Goal: Task Accomplishment & Management: Complete application form

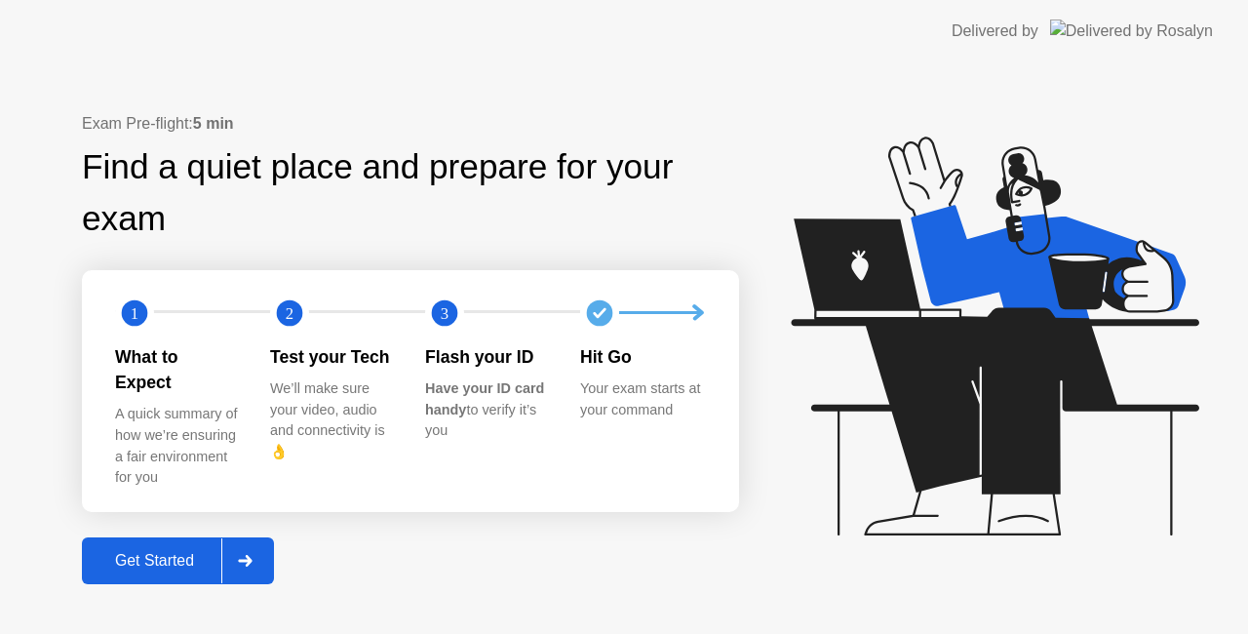
click at [248, 555] on icon at bounding box center [245, 561] width 15 height 12
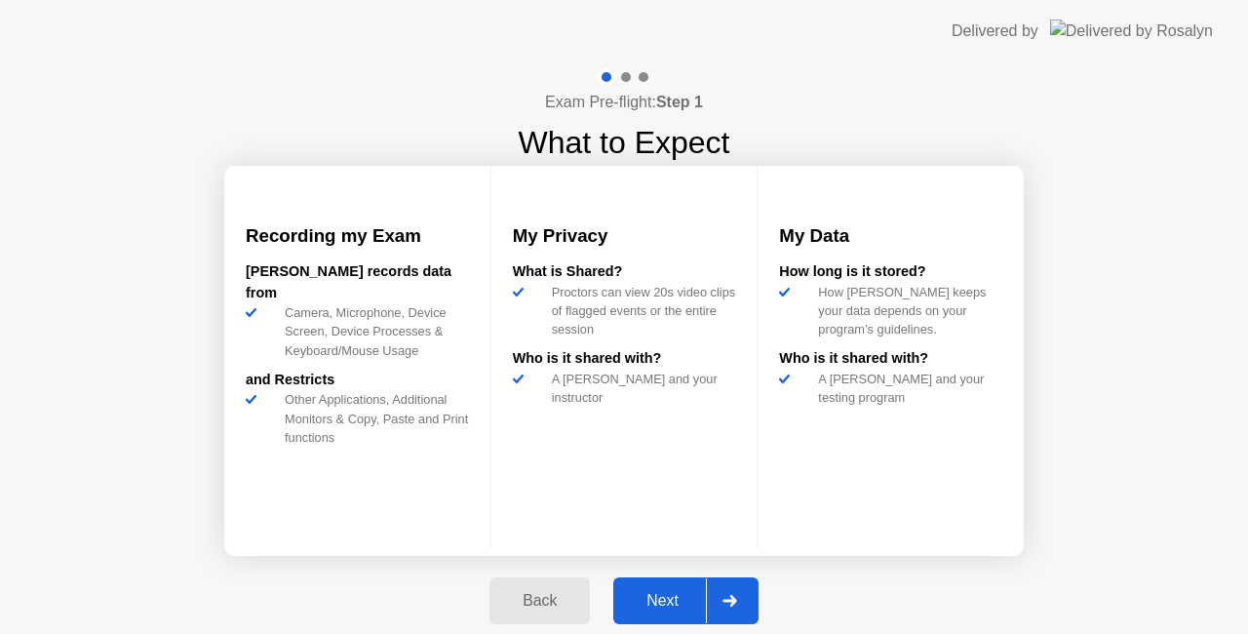
click at [653, 597] on div "Next" at bounding box center [662, 601] width 87 height 18
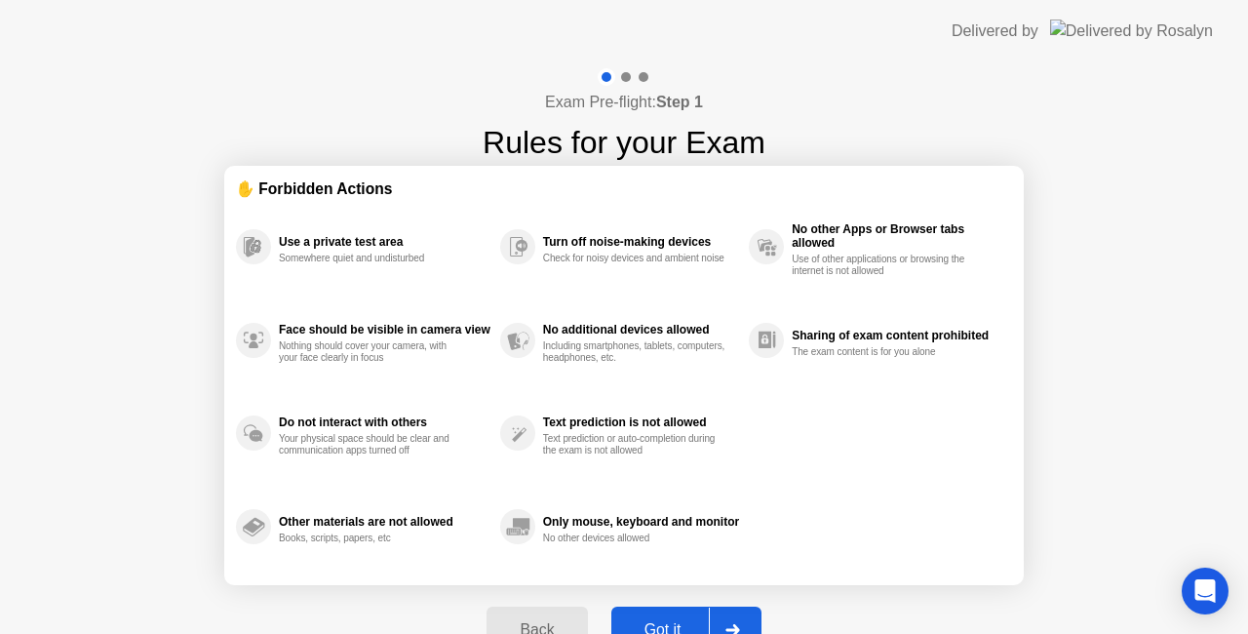
click at [744, 610] on div at bounding box center [732, 629] width 47 height 45
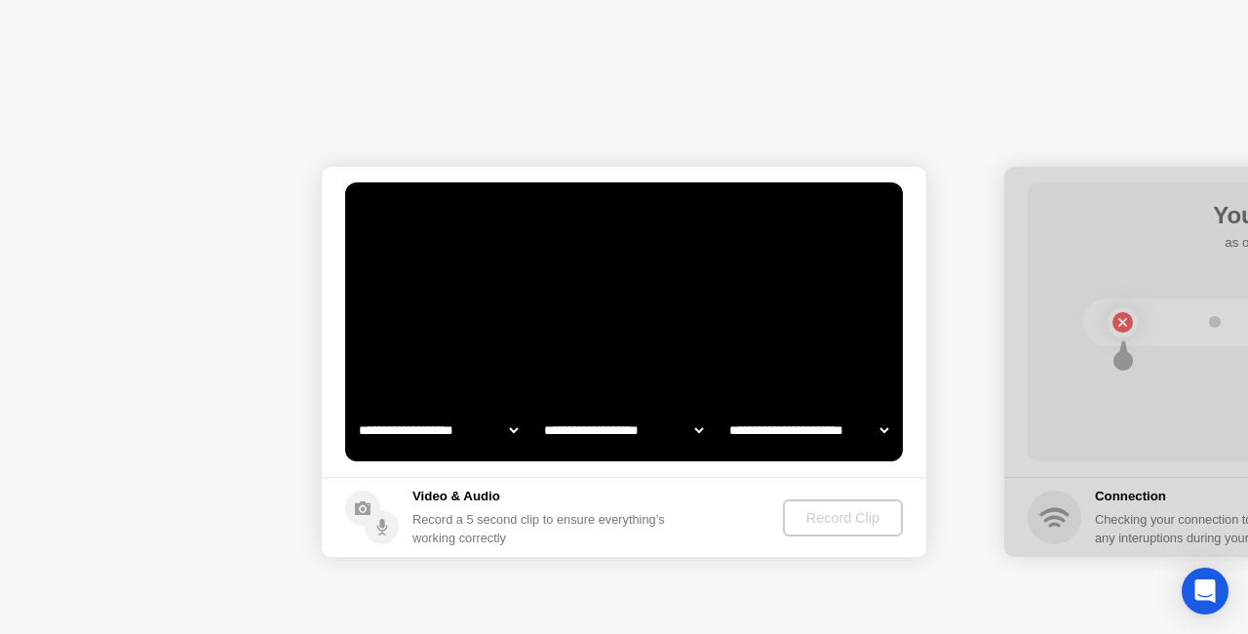
select select "**********"
select select "*******"
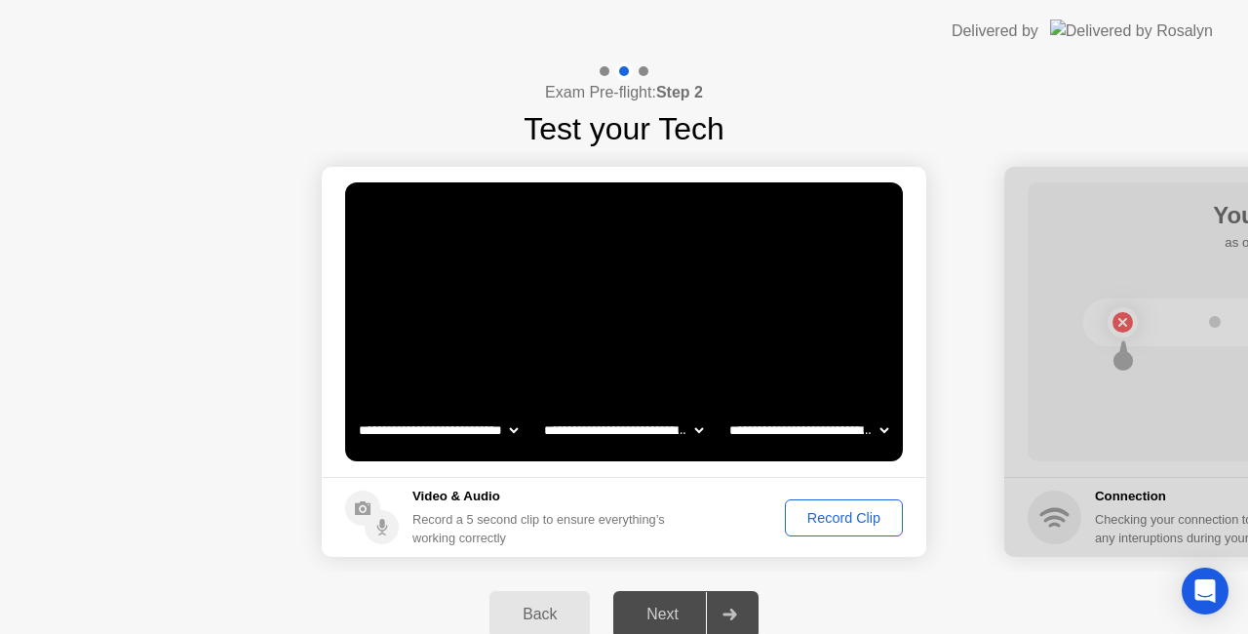
click at [821, 510] on div "Record Clip" at bounding box center [844, 518] width 104 height 16
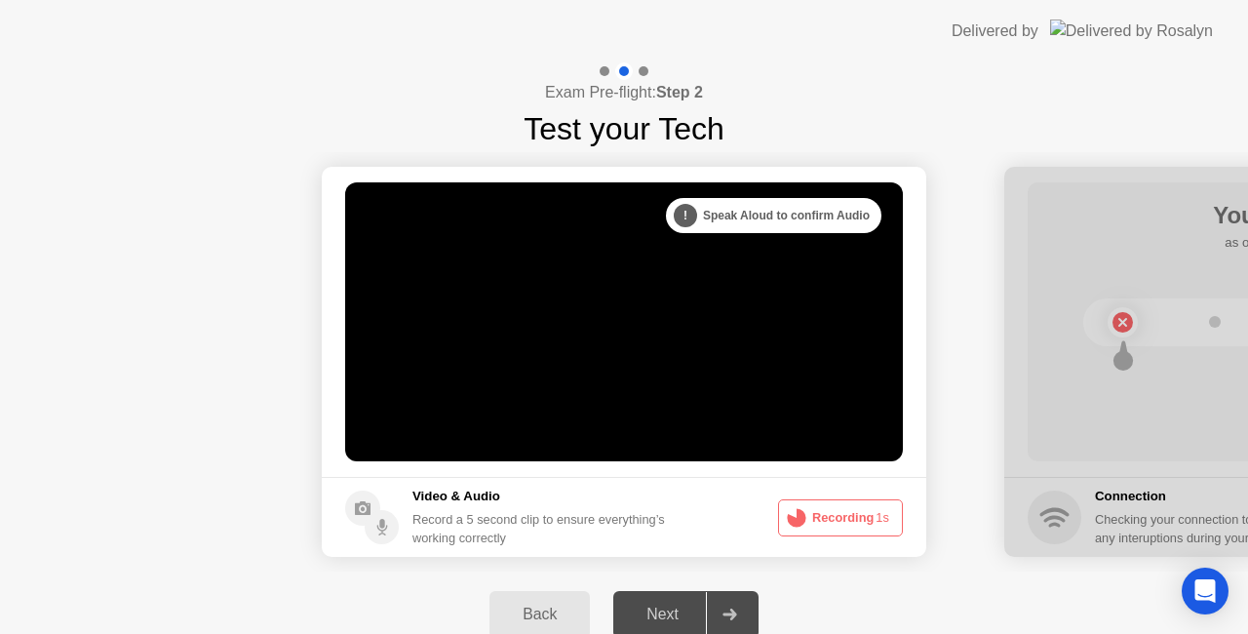
click at [821, 509] on button "Recording 1s" at bounding box center [840, 517] width 125 height 37
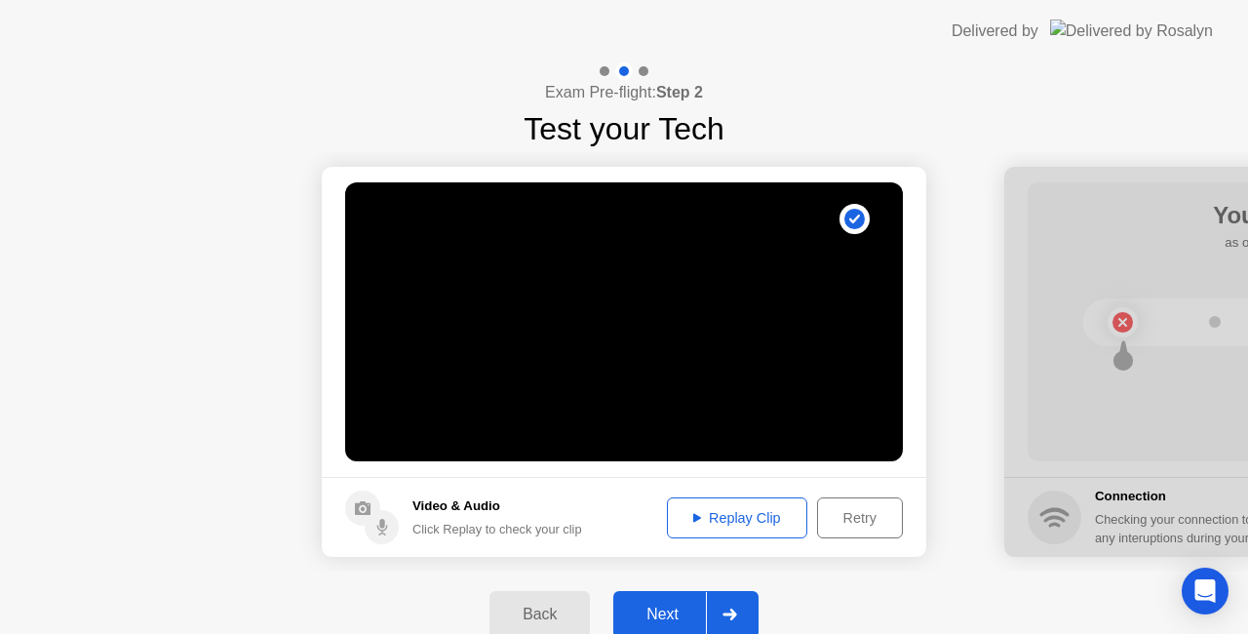
click at [743, 517] on div "Replay Clip" at bounding box center [737, 518] width 127 height 16
click at [733, 601] on div at bounding box center [729, 614] width 47 height 45
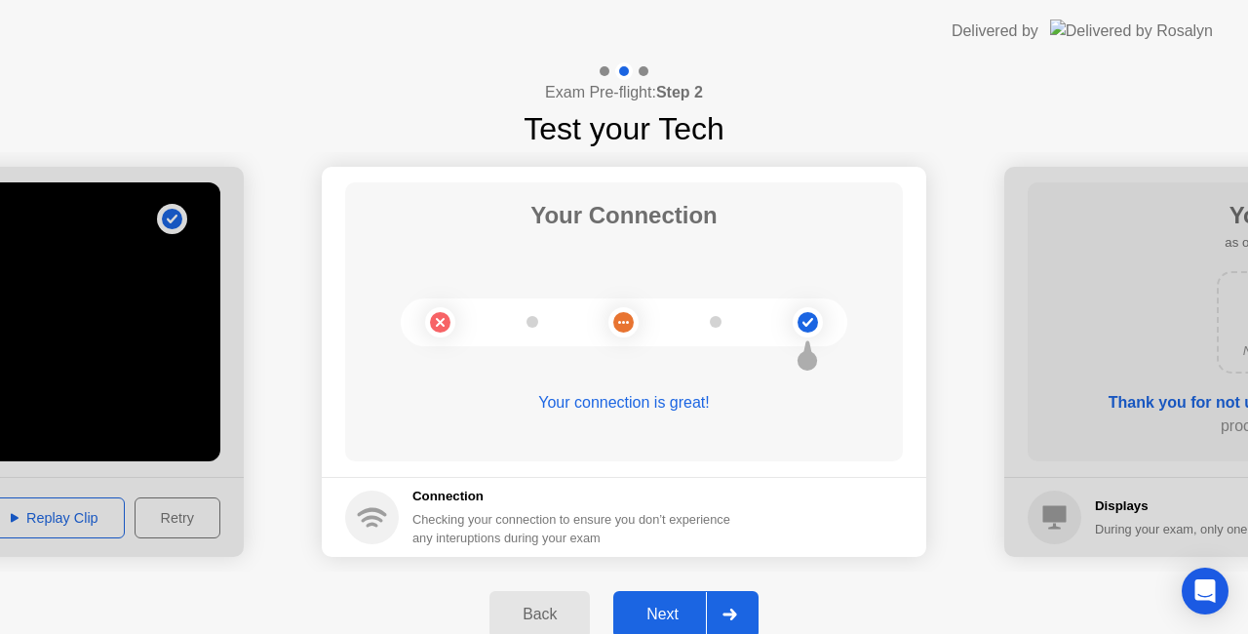
click at [727, 610] on icon at bounding box center [730, 614] width 15 height 12
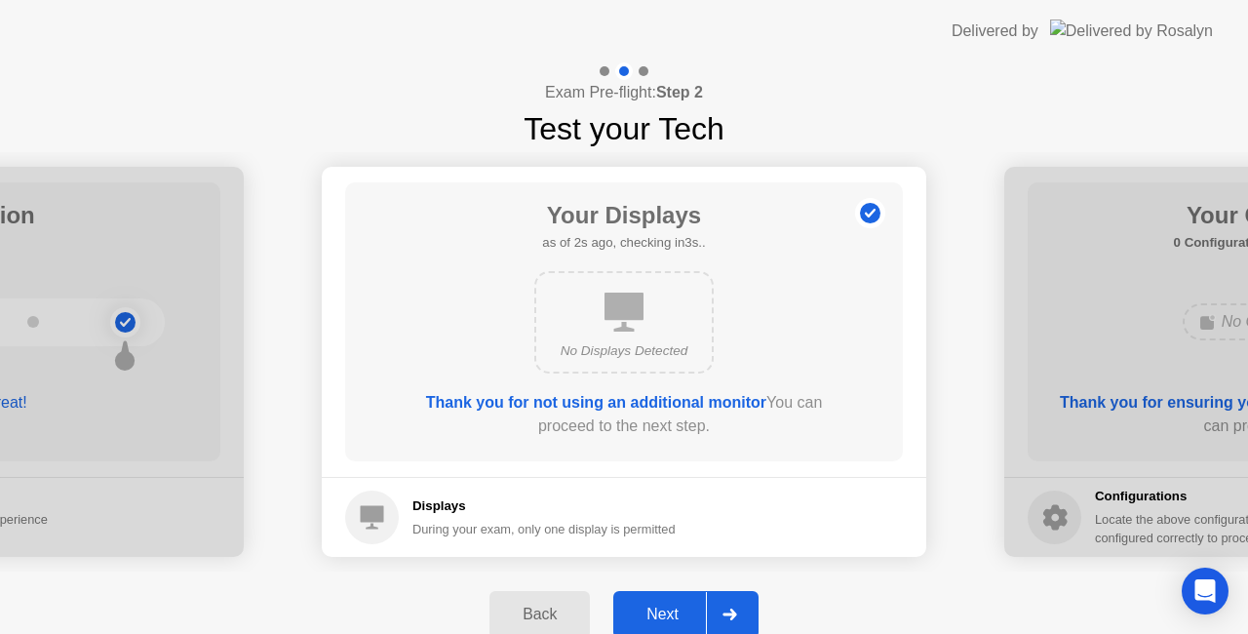
click at [727, 610] on icon at bounding box center [730, 614] width 15 height 12
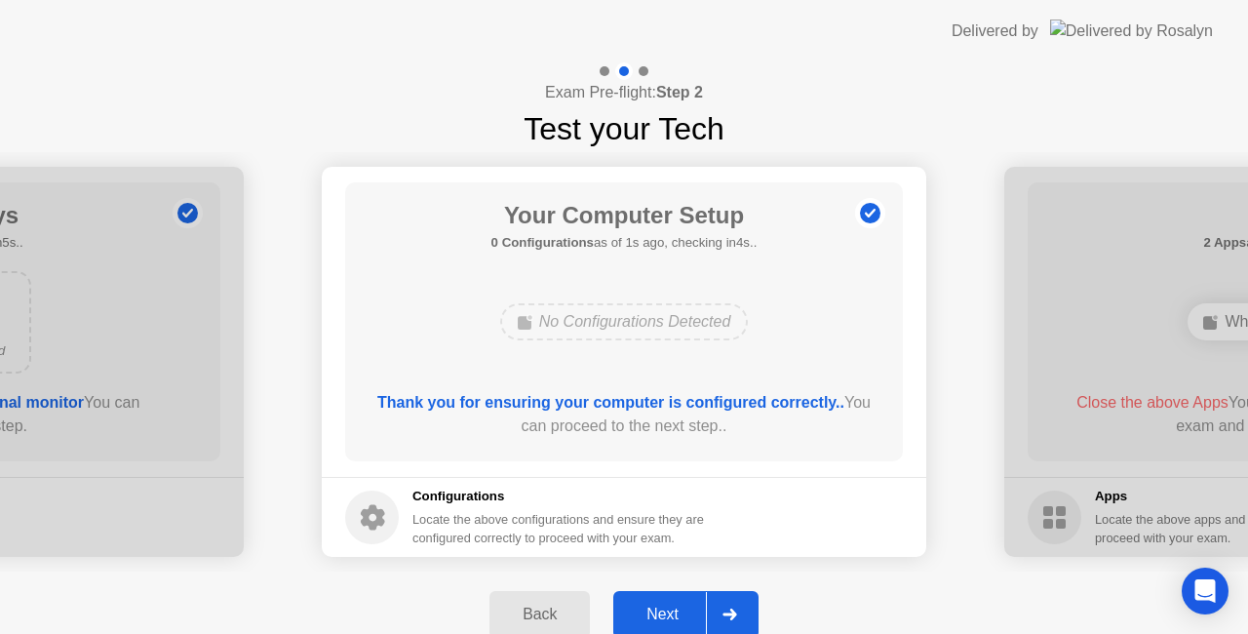
click at [727, 610] on icon at bounding box center [730, 614] width 15 height 12
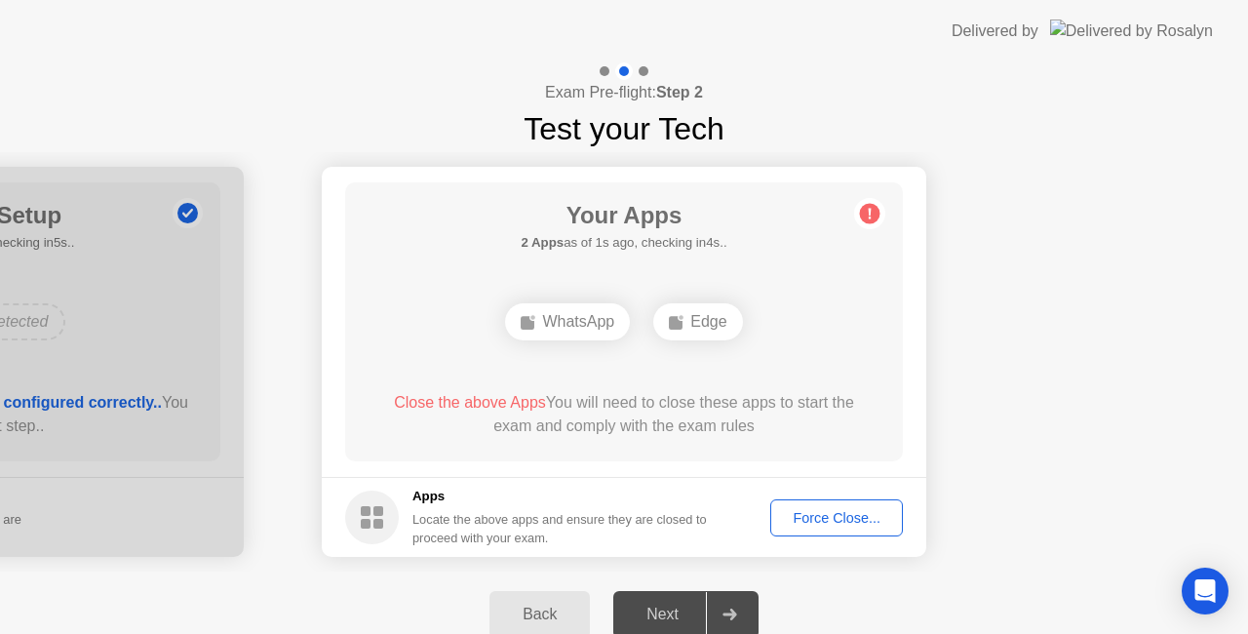
click at [829, 515] on div "Force Close..." at bounding box center [836, 518] width 119 height 16
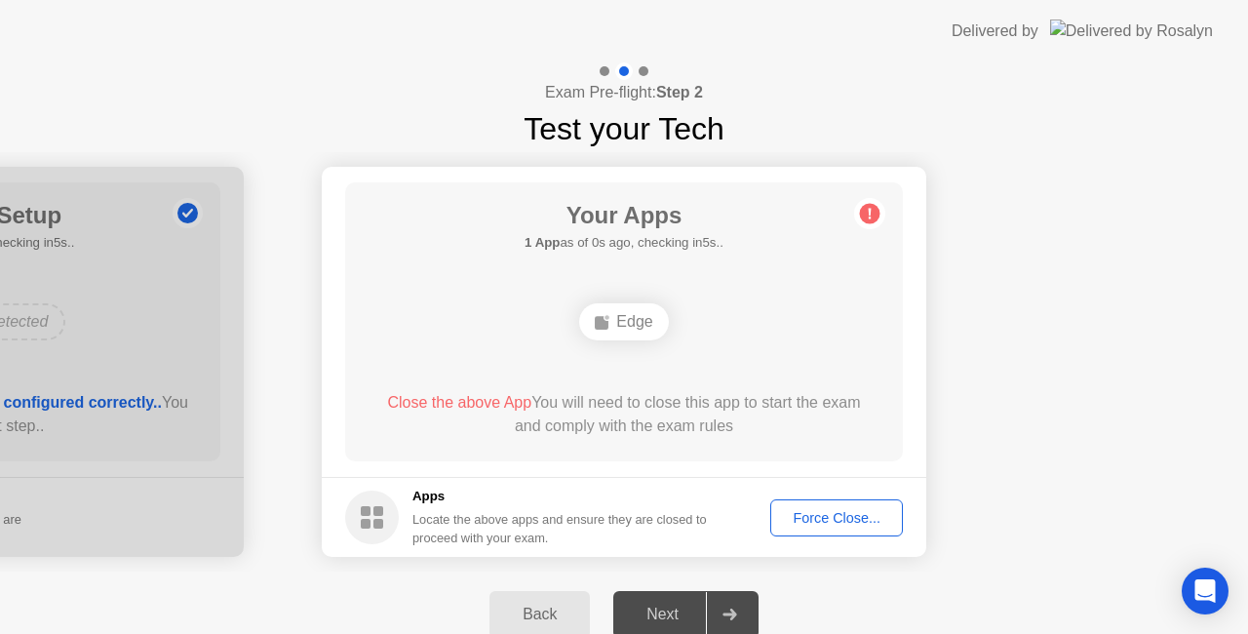
click at [829, 519] on div "Force Close..." at bounding box center [836, 518] width 119 height 16
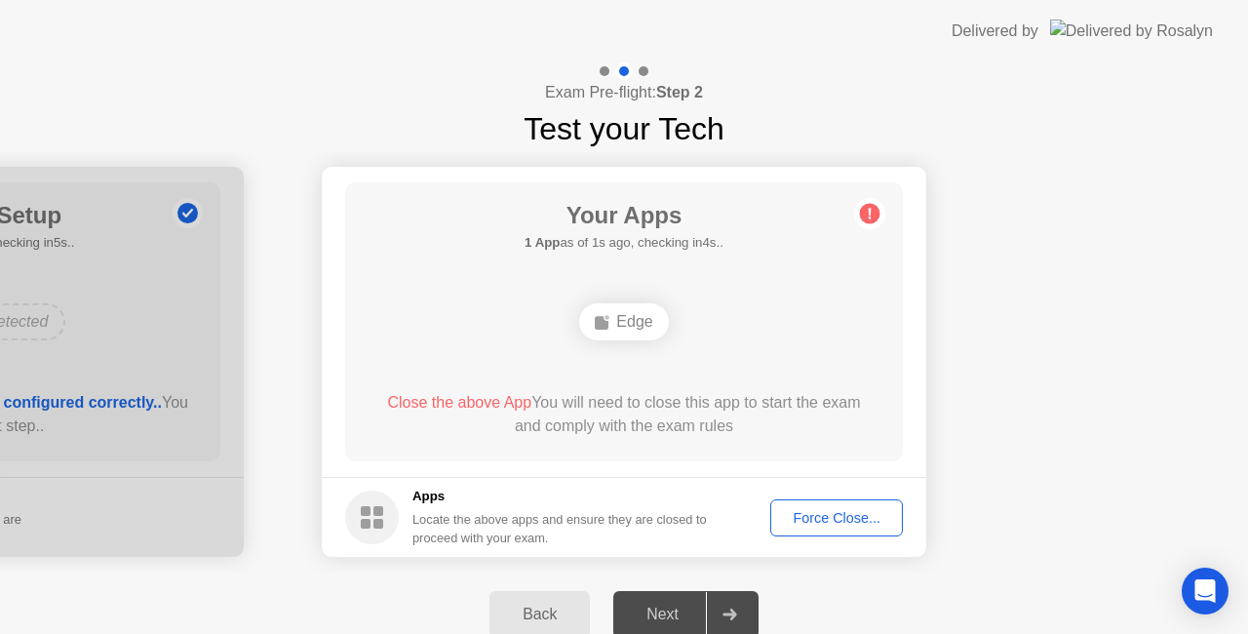
click at [822, 510] on div "Force Close..." at bounding box center [836, 518] width 119 height 16
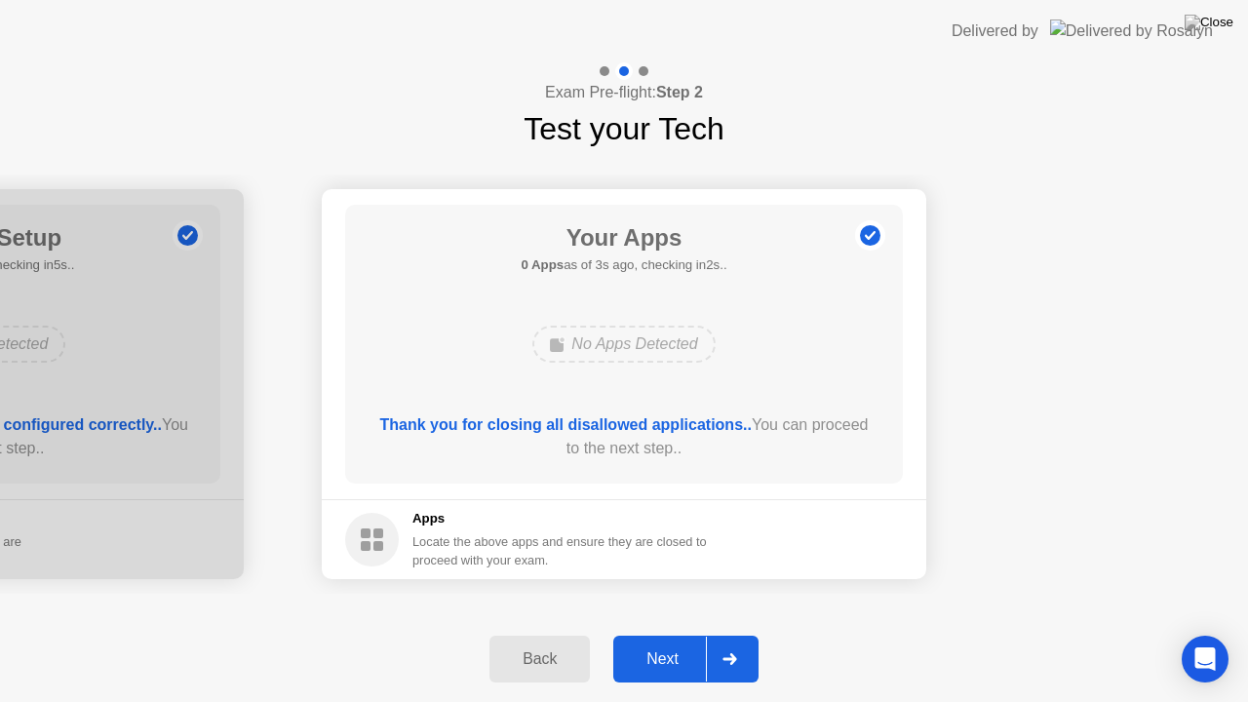
click at [738, 633] on div at bounding box center [729, 659] width 47 height 45
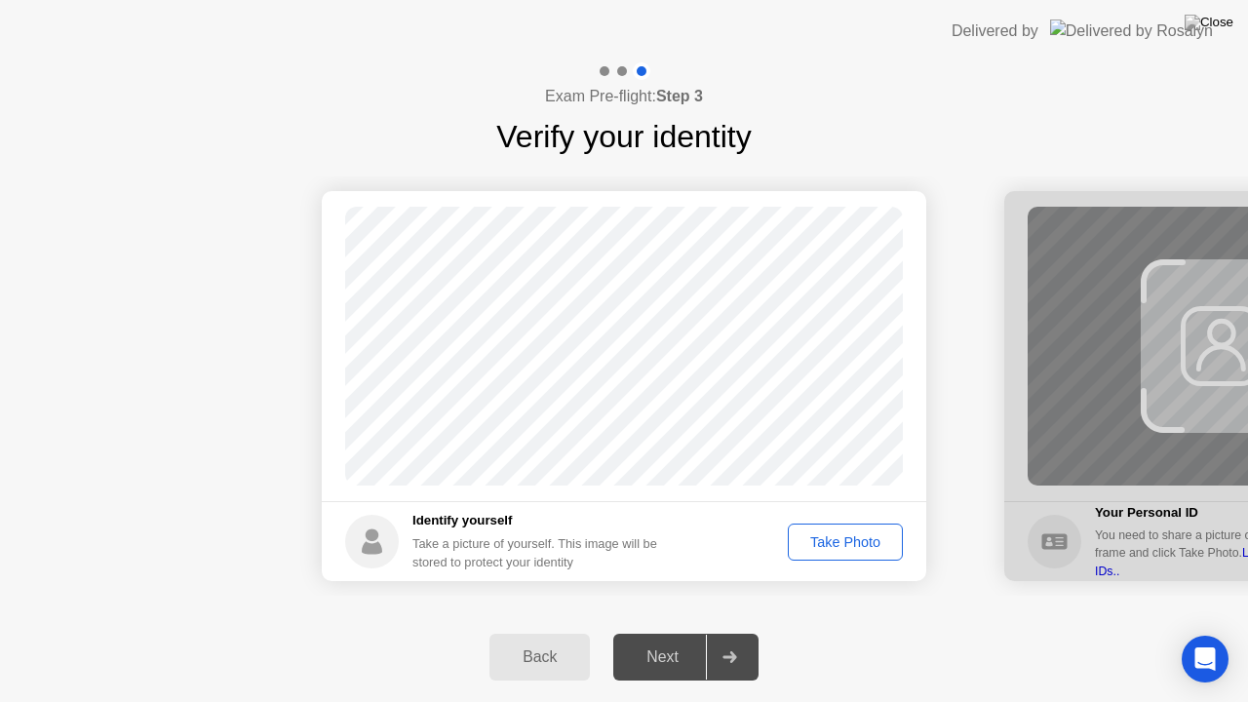
click at [809, 535] on div "Take Photo" at bounding box center [845, 542] width 101 height 16
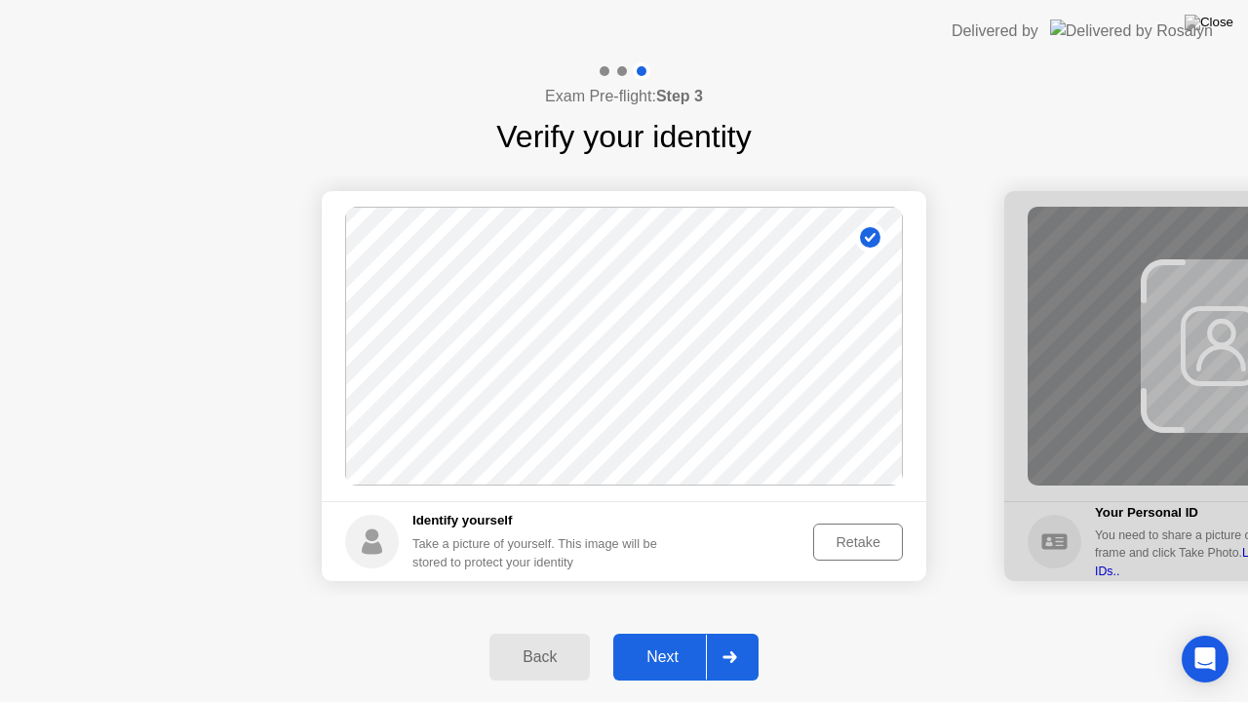
click at [724, 633] on icon at bounding box center [730, 657] width 15 height 12
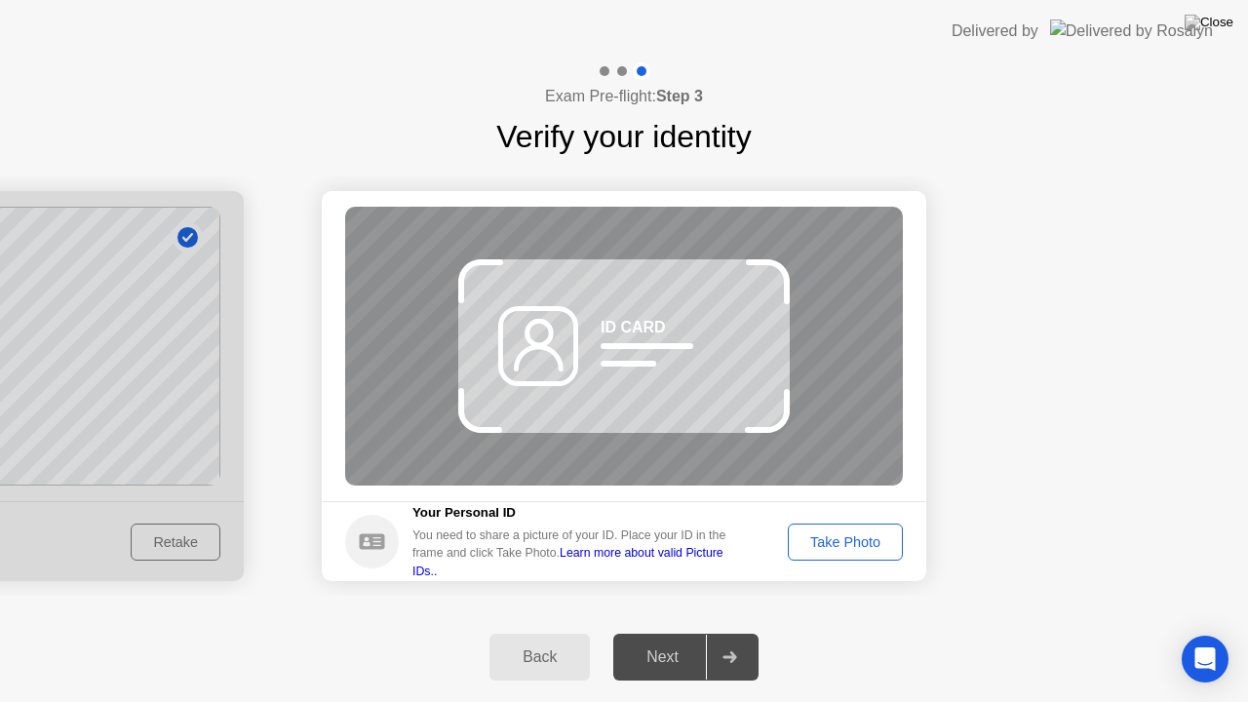
click at [824, 545] on div "Take Photo" at bounding box center [845, 542] width 101 height 16
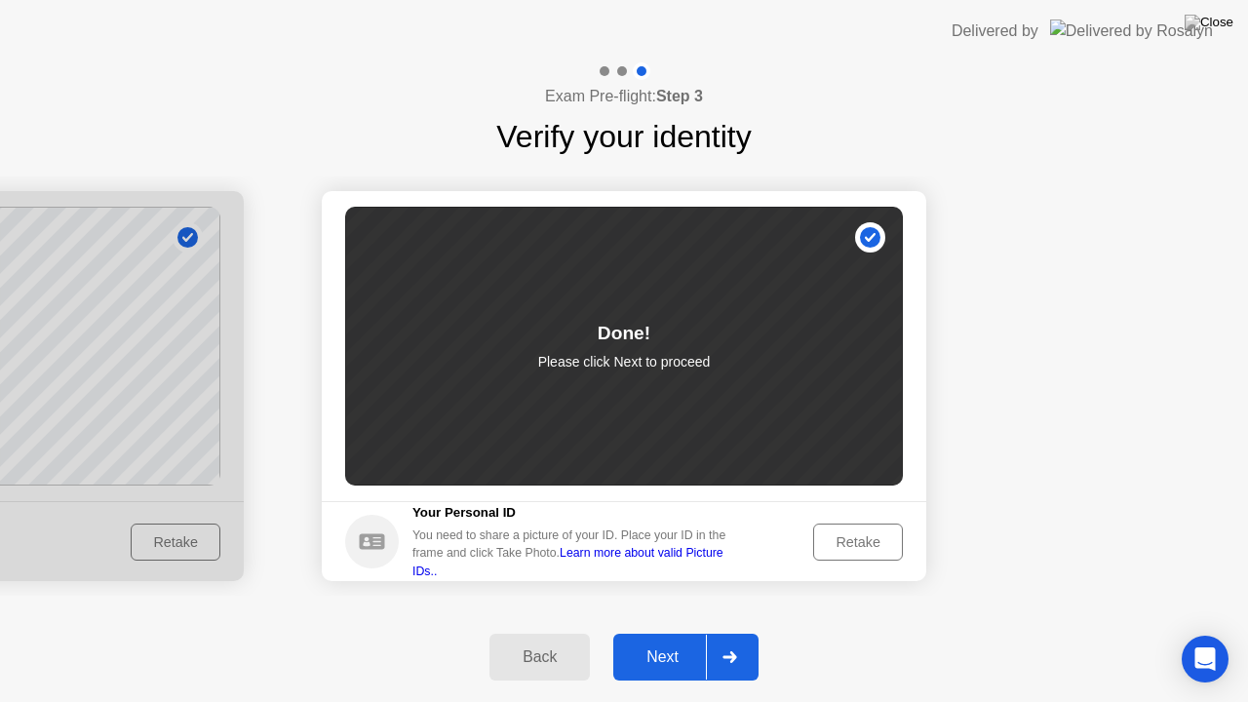
click at [738, 633] on div at bounding box center [729, 657] width 47 height 45
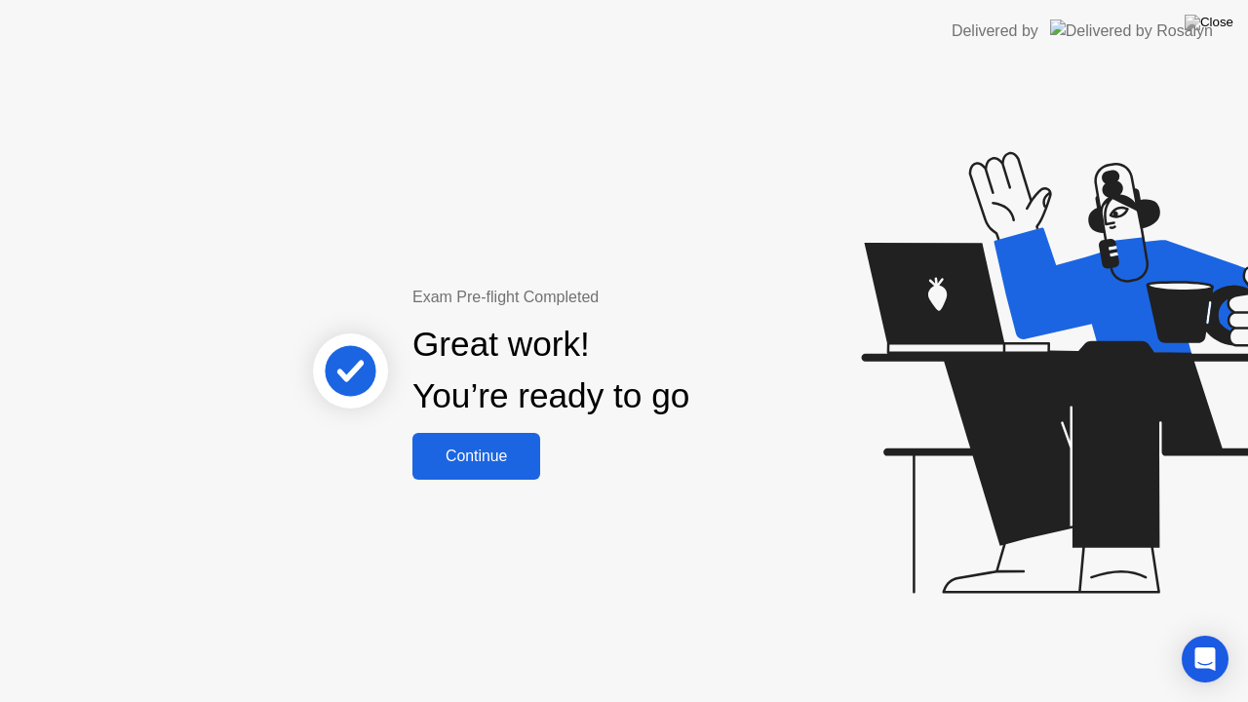
click at [478, 461] on div "Continue" at bounding box center [476, 457] width 116 height 18
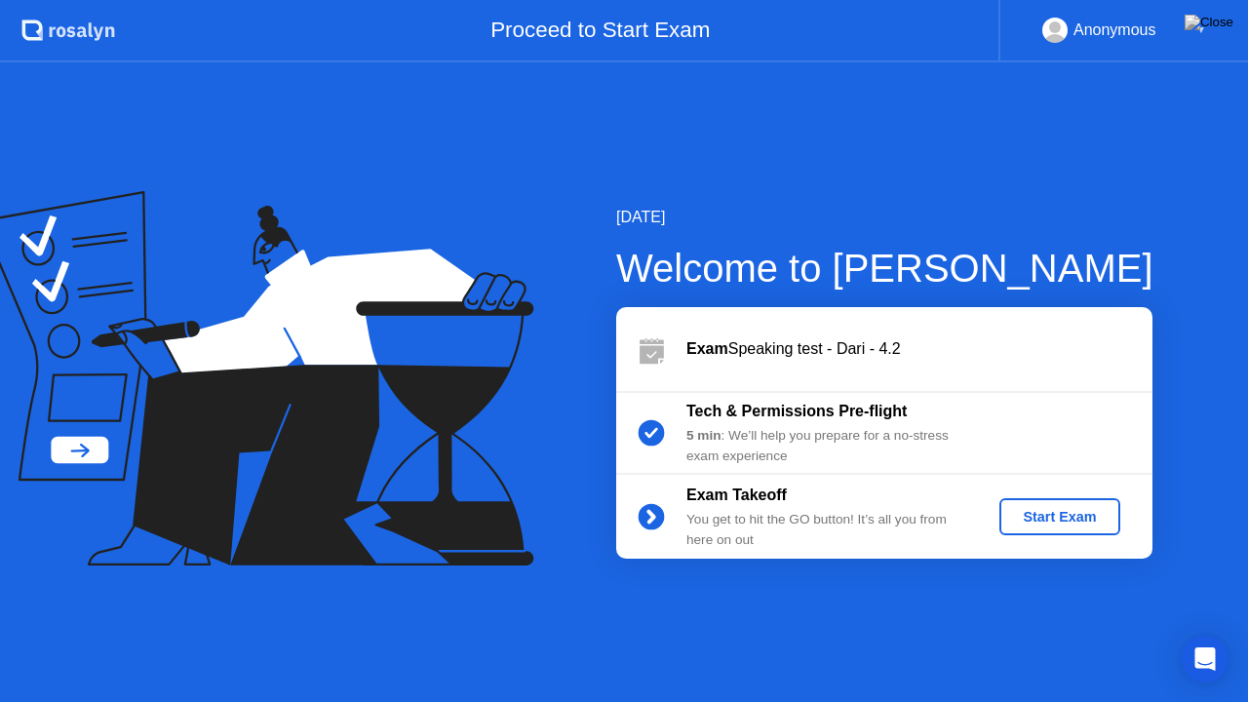
click at [1042, 529] on button "Start Exam" at bounding box center [1059, 516] width 120 height 37
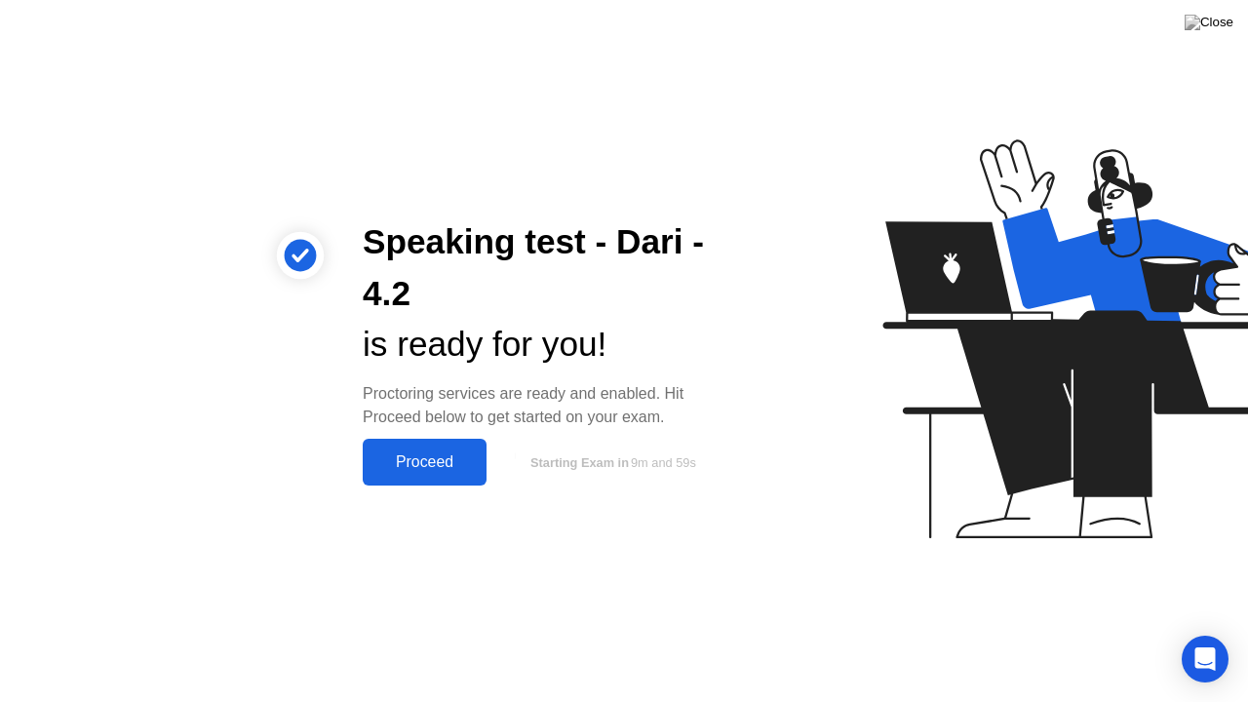
click at [370, 464] on div "Proceed" at bounding box center [425, 462] width 112 height 18
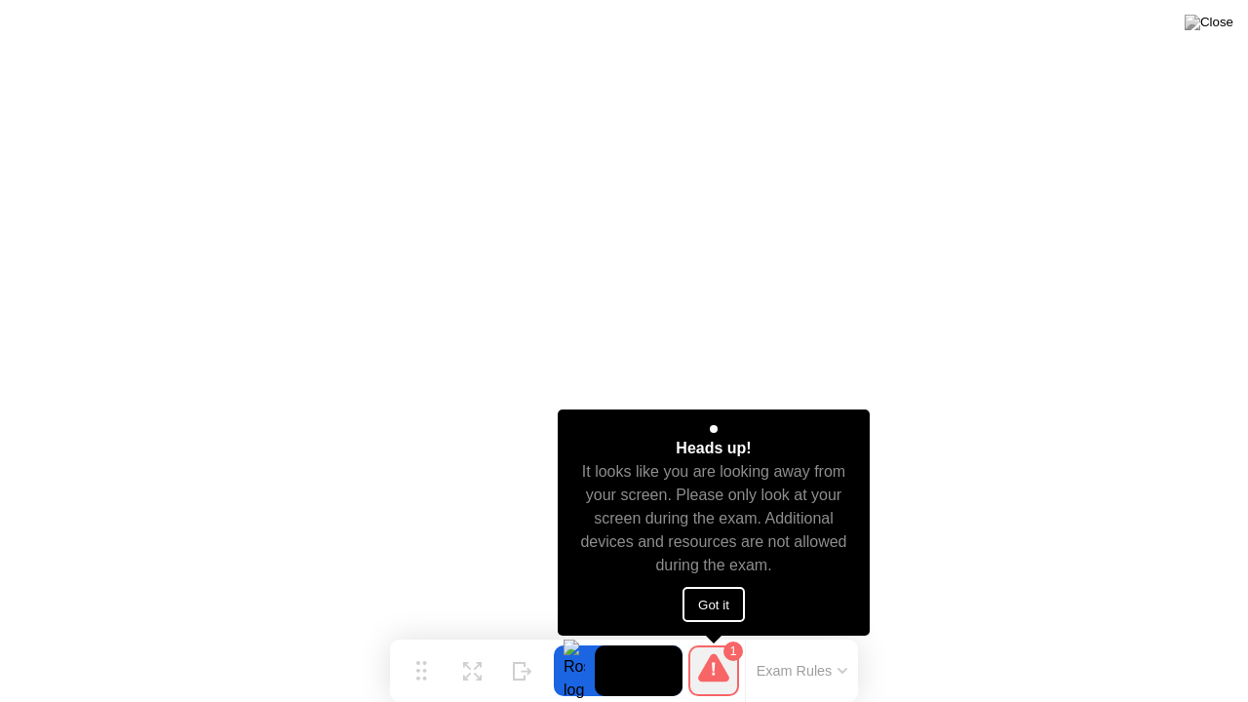
click at [727, 605] on button "Got it" at bounding box center [714, 604] width 62 height 35
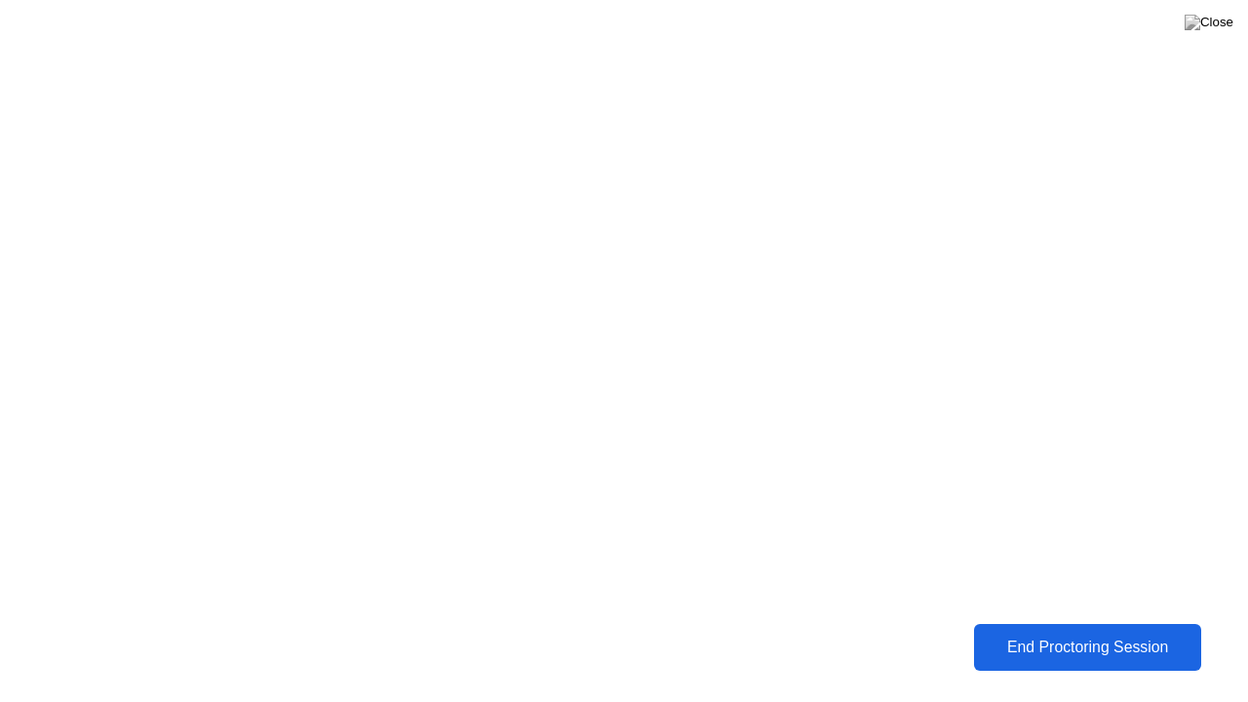
click at [1020, 633] on div "End Proctoring Session" at bounding box center [1087, 648] width 216 height 18
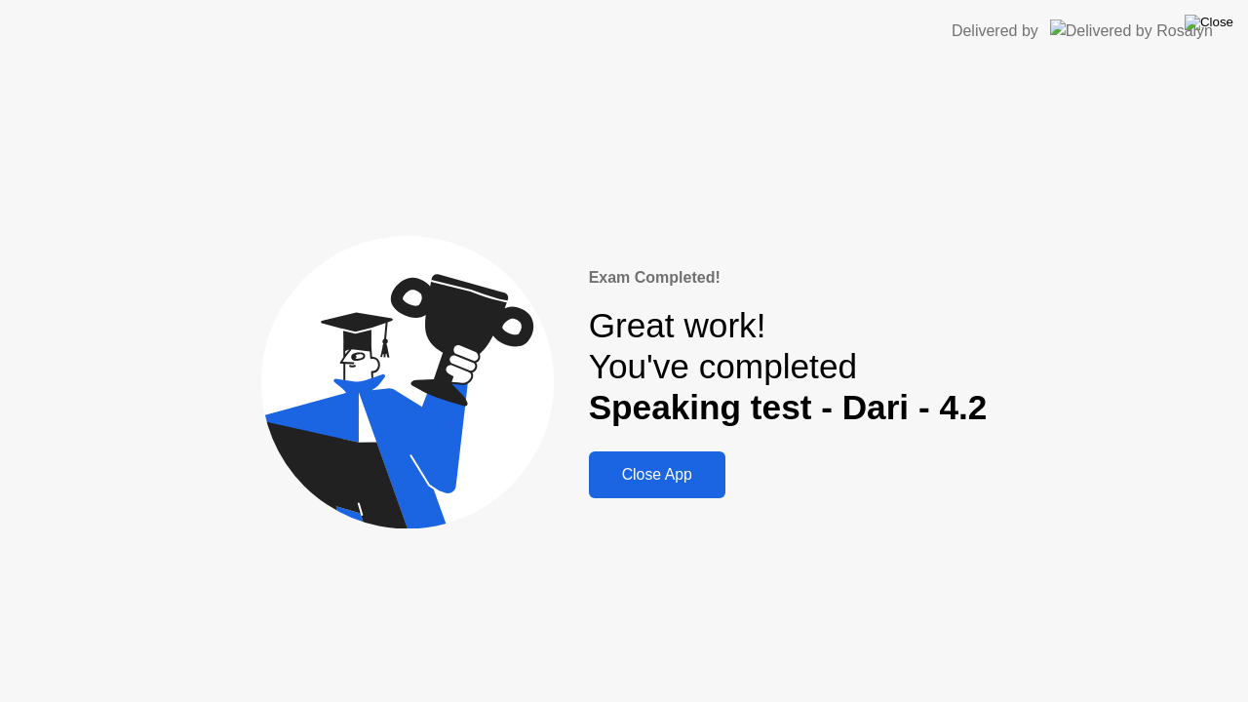
click at [1221, 19] on img at bounding box center [1209, 23] width 49 height 16
